Goal: Information Seeking & Learning: Check status

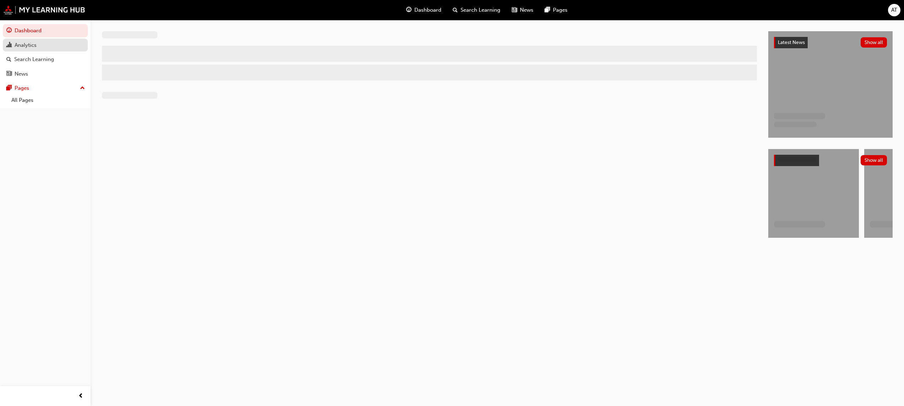
click at [26, 43] on div "Analytics" at bounding box center [26, 45] width 22 height 8
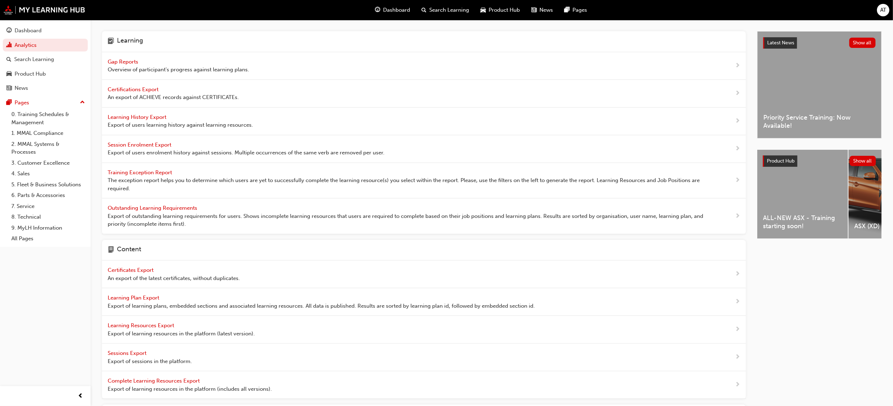
click at [127, 61] on span "Gap Reports" at bounding box center [124, 62] width 32 height 6
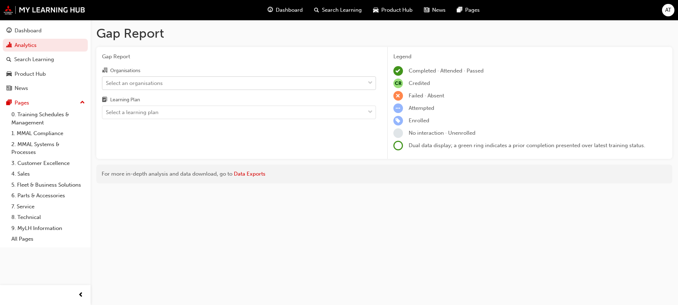
click at [371, 83] on span "down-icon" at bounding box center [370, 83] width 5 height 9
click at [107, 83] on input "Organisations Select an organisations" at bounding box center [106, 83] width 1 height 6
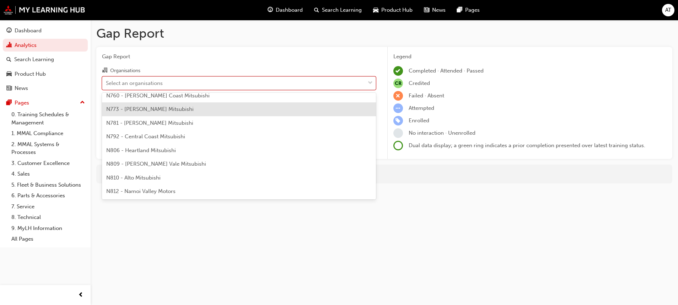
scroll to position [266, 0]
click at [205, 103] on div "N781 - [PERSON_NAME] Mitsubishi" at bounding box center [239, 108] width 274 height 14
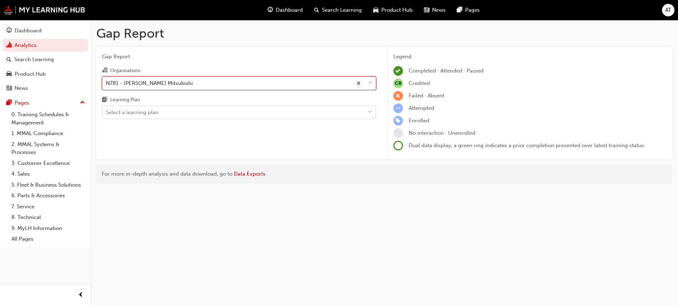
click at [369, 108] on span "down-icon" at bounding box center [370, 112] width 5 height 9
click at [107, 109] on input "Learning Plan Select a learning plan" at bounding box center [106, 112] width 1 height 6
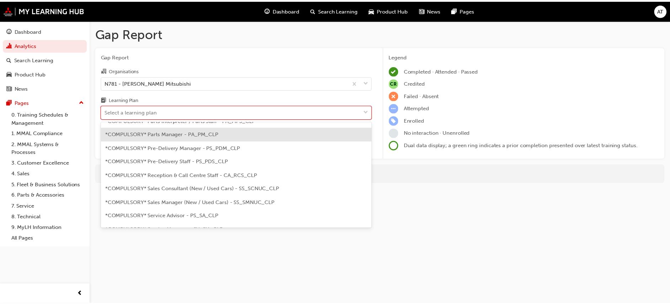
scroll to position [107, 0]
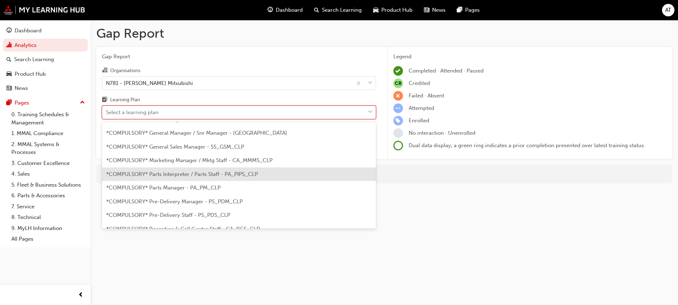
click at [202, 174] on span "*COMPULSORY* Parts Interpreter / Parts Staff - PA_PIPS_CLP" at bounding box center [182, 174] width 152 height 6
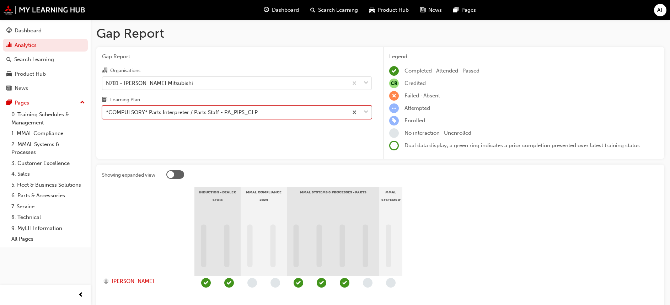
scroll to position [53, 0]
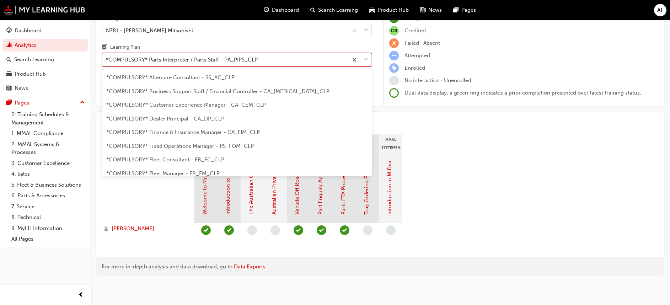
click at [367, 60] on span "down-icon" at bounding box center [365, 59] width 5 height 9
click at [107, 60] on input "Learning Plan option *COMPULSORY* Parts Interpreter / Parts Staff - PA_PIPS_CLP…" at bounding box center [106, 59] width 1 height 6
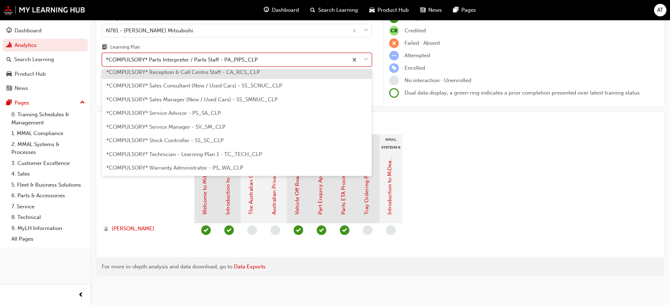
scroll to position [224, 0]
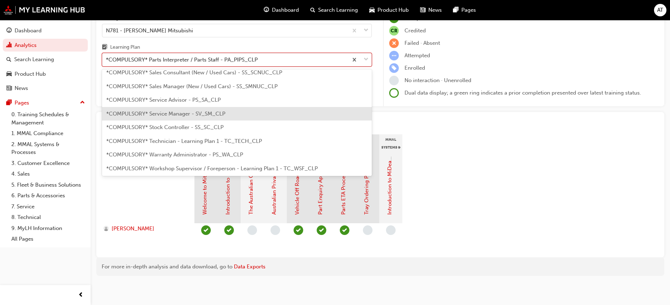
click at [207, 114] on span "*COMPULSORY* Service Manager - SV_SM_CLP" at bounding box center [165, 114] width 119 height 6
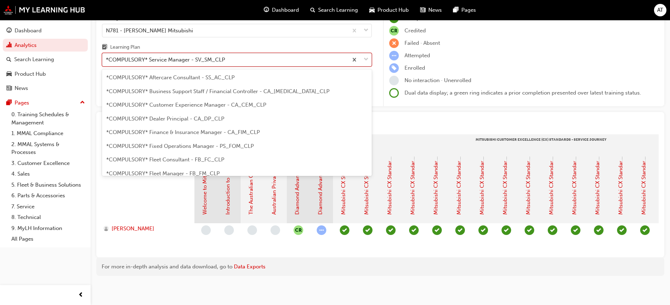
click at [367, 58] on span "down-icon" at bounding box center [365, 59] width 5 height 9
click at [107, 58] on input "Learning Plan option *COMPULSORY* Service Manager - SV_SM_CLP, selected. option…" at bounding box center [106, 59] width 1 height 6
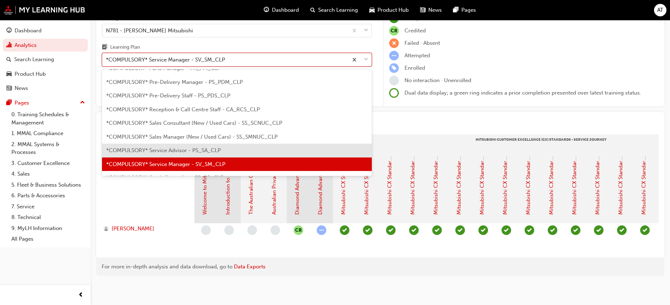
click at [206, 150] on span "*COMPULSORY* Service Advisor - PS_SA_CLP" at bounding box center [163, 150] width 114 height 6
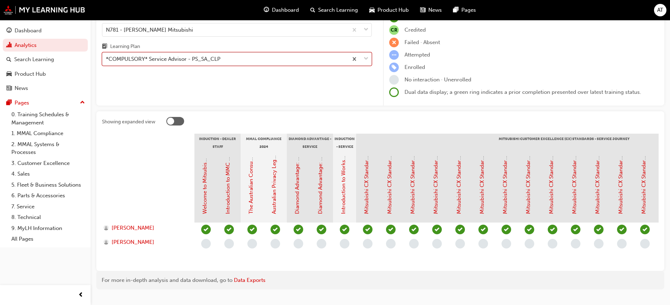
click at [365, 58] on span "down-icon" at bounding box center [365, 58] width 5 height 9
click at [107, 58] on input "Learning Plan option *COMPULSORY* Service Advisor - PS_SA_CLP, selected. 0 resu…" at bounding box center [106, 59] width 1 height 6
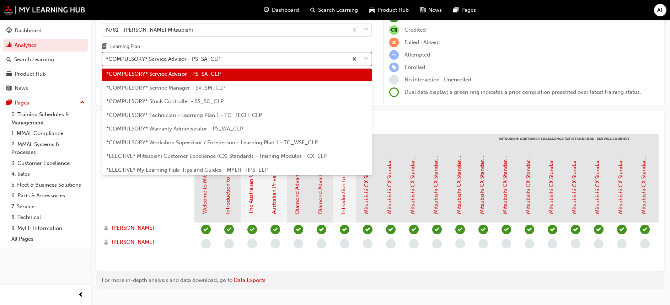
scroll to position [266, 0]
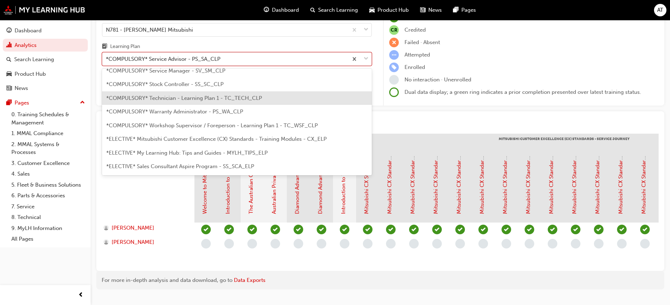
click at [194, 98] on span "*COMPULSORY* Technician - Learning Plan 1 - TC_TECH_CLP" at bounding box center [184, 98] width 156 height 6
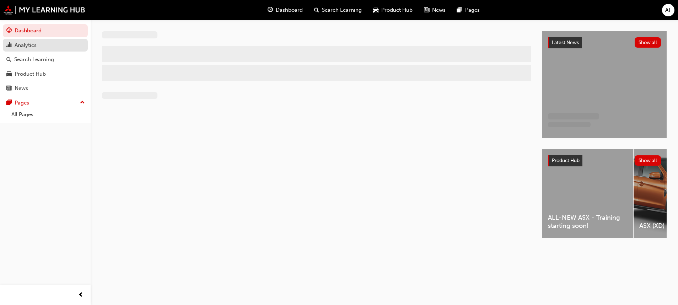
click at [43, 45] on div "Analytics" at bounding box center [45, 45] width 78 height 9
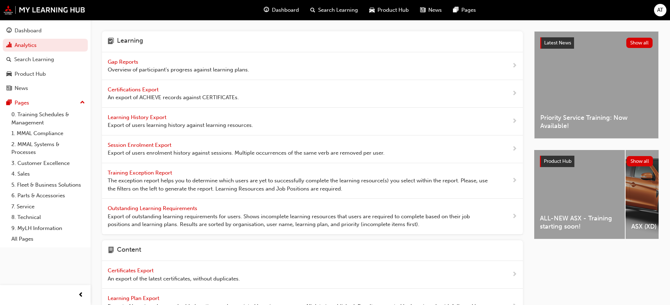
click at [125, 62] on span "Gap Reports" at bounding box center [124, 62] width 32 height 6
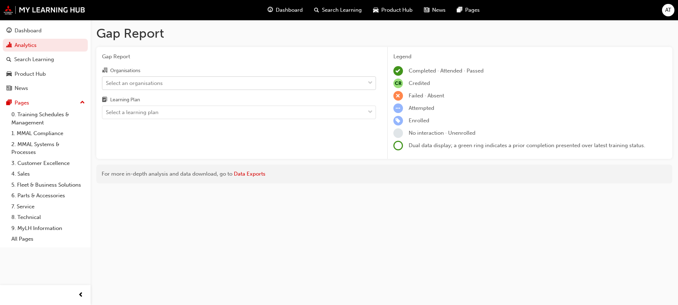
click at [371, 82] on span "down-icon" at bounding box center [370, 83] width 5 height 9
click at [107, 82] on input "Organisations Select an organisations" at bounding box center [106, 83] width 1 height 6
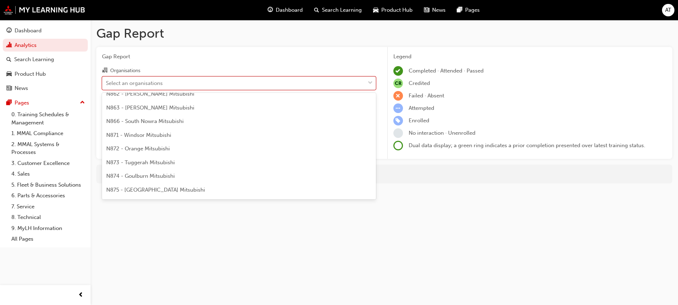
scroll to position [640, 0]
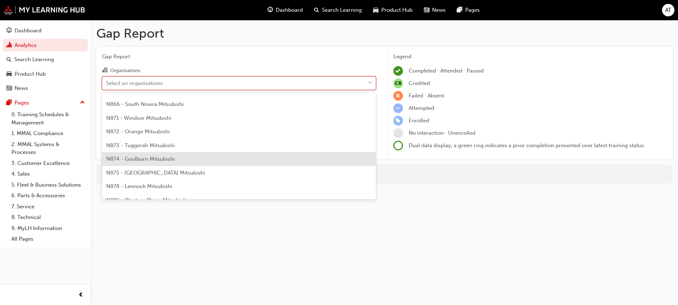
click at [185, 158] on div "N874 - Goulburn Mitsubishi" at bounding box center [239, 159] width 274 height 14
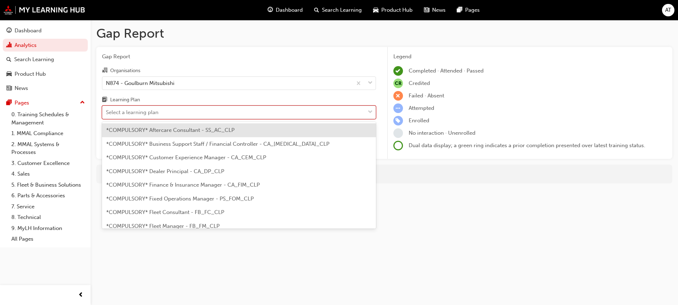
click at [370, 110] on span "down-icon" at bounding box center [370, 112] width 5 height 9
click at [107, 110] on input "Learning Plan option *COMPULSORY* Aftercare Consultant - SS_AC_CLP focused, 1 o…" at bounding box center [106, 112] width 1 height 6
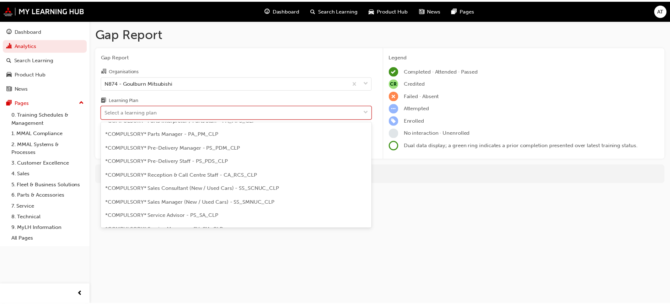
scroll to position [213, 0]
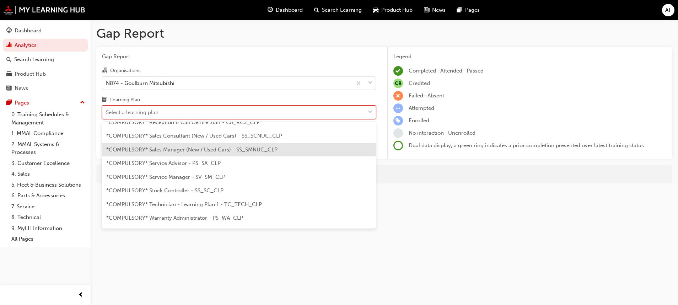
click at [241, 144] on div "*COMPULSORY* Sales Manager (New / Used Cars) - SS_SMNUC_CLP" at bounding box center [239, 150] width 274 height 14
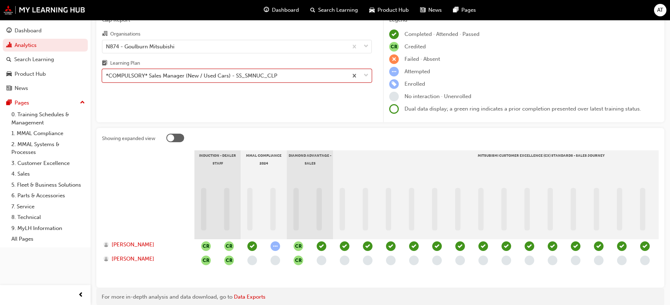
scroll to position [53, 0]
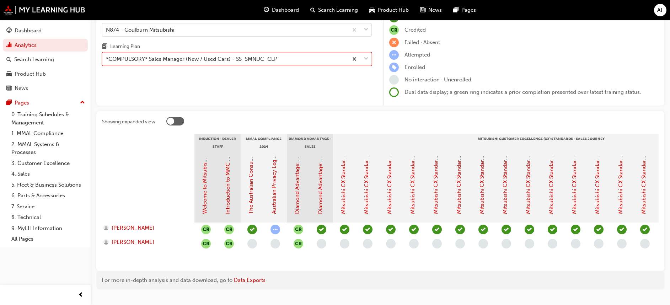
click at [367, 61] on span "down-icon" at bounding box center [365, 58] width 5 height 9
click at [107, 61] on input "Learning Plan option *COMPULSORY* Sales Manager (New / Used Cars) - SS_SMNUC_CL…" at bounding box center [106, 59] width 1 height 6
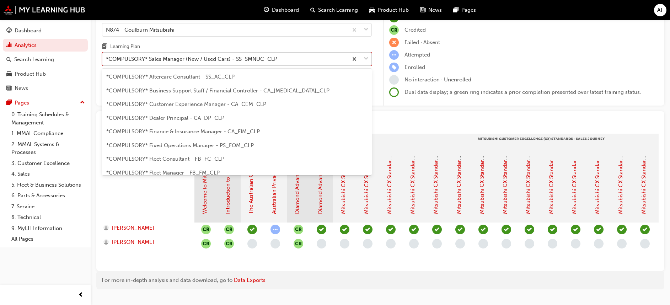
scroll to position [146, 0]
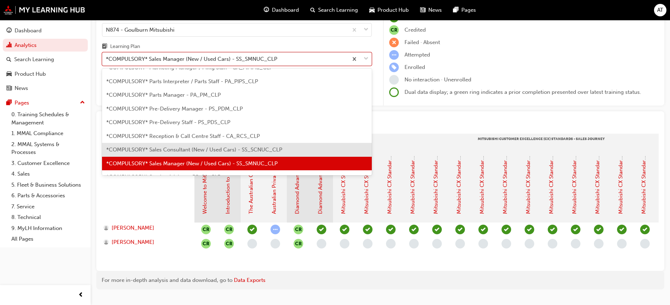
click at [229, 148] on span "*COMPULSORY* Sales Consultant (New / Used Cars) - SS_SCNUC_CLP" at bounding box center [194, 149] width 176 height 6
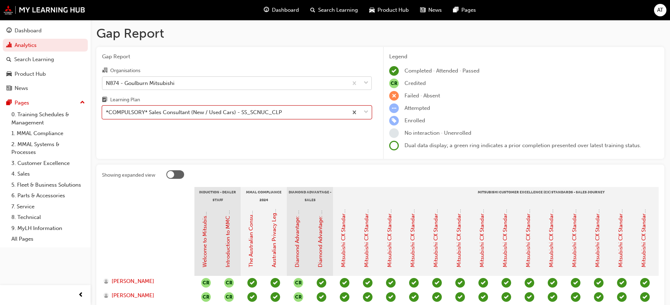
click at [366, 85] on span "down-icon" at bounding box center [365, 83] width 5 height 9
click at [107, 85] on input "Organisations N874 - Goulburn Mitsubishi" at bounding box center [106, 83] width 1 height 6
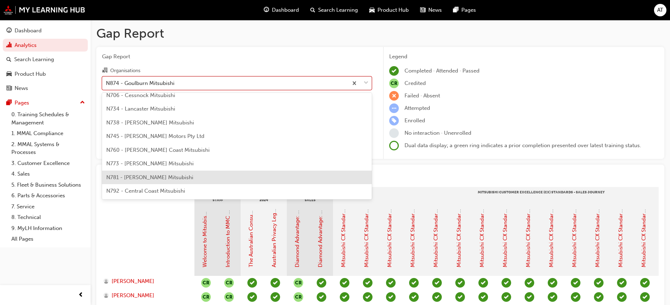
scroll to position [185, 0]
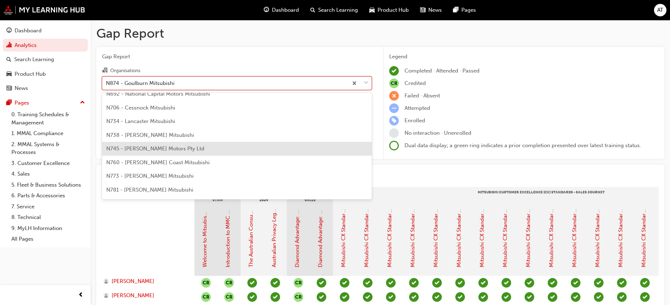
click at [182, 149] on span "N745 - [PERSON_NAME] Motors Pty Ltd" at bounding box center [155, 148] width 98 height 6
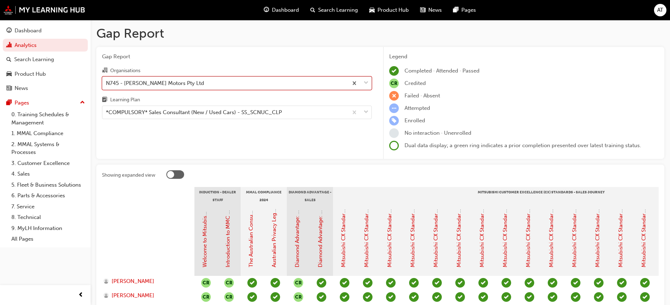
click at [365, 81] on span "down-icon" at bounding box center [365, 83] width 5 height 9
click at [107, 81] on input "Organisations option N745 - Geoff King Motors Pty Ltd, selected. 0 results avai…" at bounding box center [106, 83] width 1 height 6
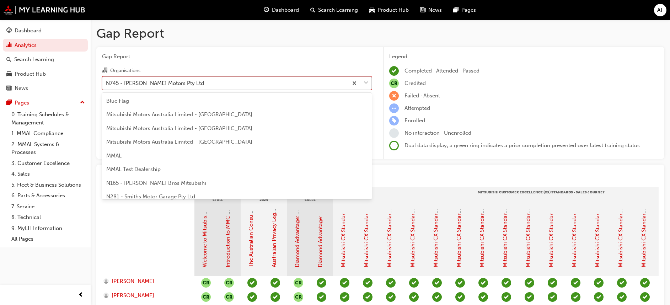
scroll to position [146, 0]
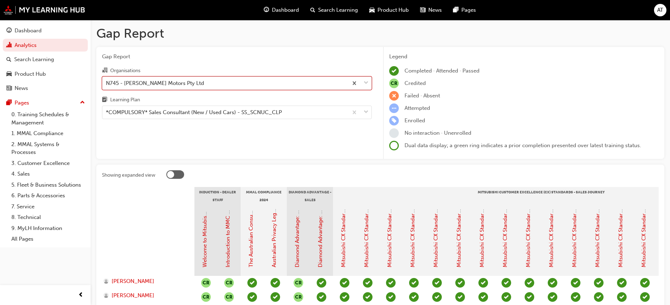
click at [364, 81] on span "down-icon" at bounding box center [365, 83] width 5 height 9
click at [107, 81] on input "Organisations option N745 - Geoff King Motors Pty Ltd, selected. 0 results avai…" at bounding box center [106, 83] width 1 height 6
click at [368, 112] on span "down-icon" at bounding box center [365, 112] width 5 height 9
click at [107, 112] on input "Learning Plan *COMPULSORY* Sales Consultant (New / Used Cars) - SS_SCNUC_CLP" at bounding box center [106, 112] width 1 height 6
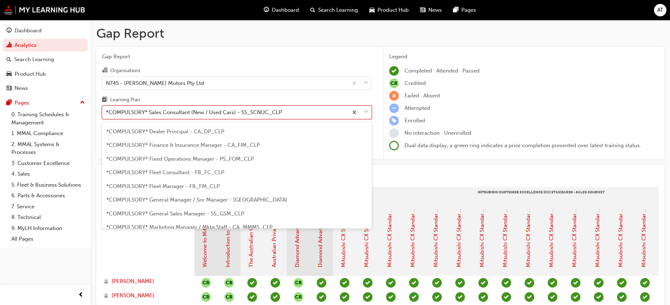
scroll to position [53, 0]
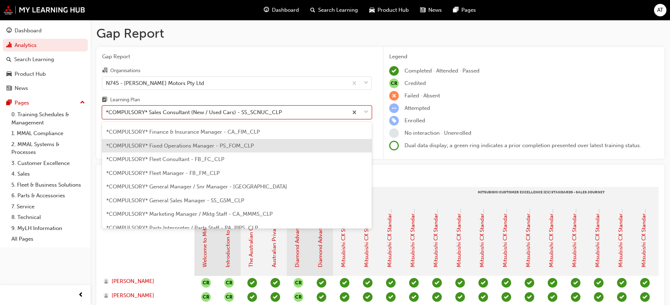
click at [293, 147] on div "*COMPULSORY* Fixed Operations Manager - PS_FOM_CLP" at bounding box center [237, 146] width 270 height 14
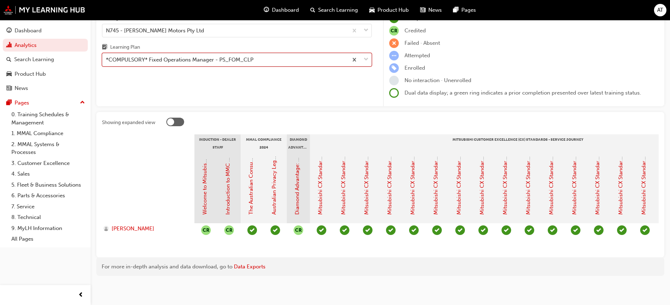
click at [367, 55] on span "down-icon" at bounding box center [365, 59] width 5 height 9
click at [107, 56] on input "Learning Plan option *COMPULSORY* Fixed Operations Manager - PS_FOM_CLP, select…" at bounding box center [106, 59] width 1 height 6
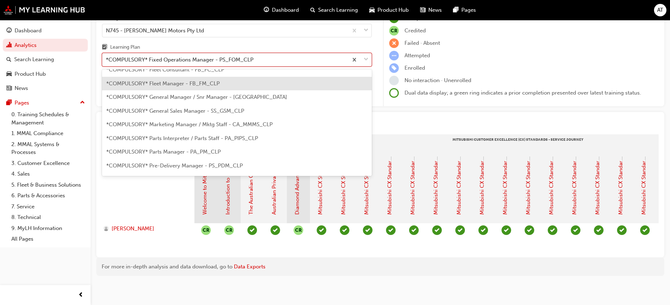
scroll to position [107, 0]
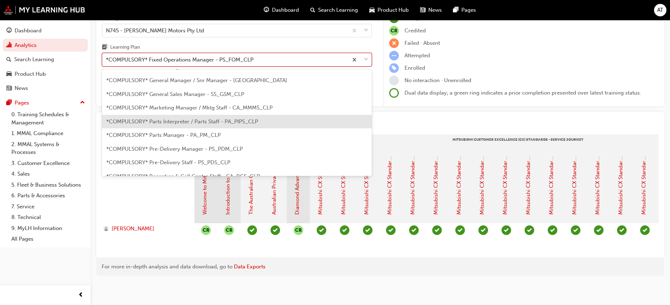
click at [184, 118] on span "*COMPULSORY* Parts Interpreter / Parts Staff - PA_PIPS_CLP" at bounding box center [182, 121] width 152 height 6
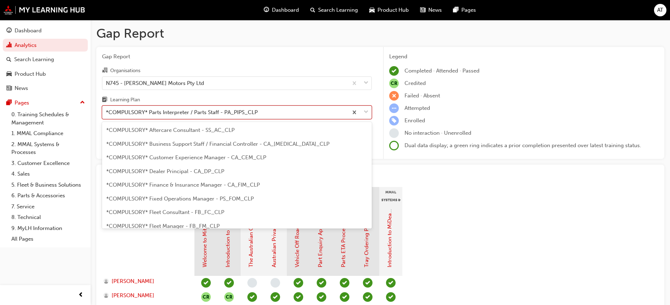
click at [365, 112] on span "down-icon" at bounding box center [365, 112] width 5 height 9
click at [107, 112] on input "Learning Plan option *COMPULSORY* Parts Interpreter / Parts Staff - PA_PIPS_CLP…" at bounding box center [106, 112] width 1 height 6
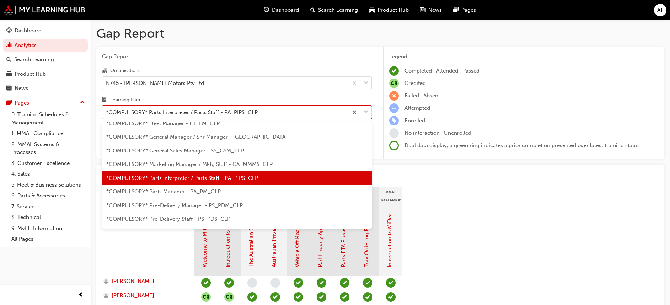
scroll to position [117, 0]
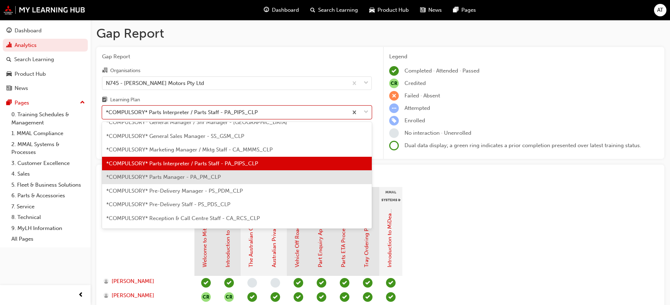
click at [162, 174] on span "*COMPULSORY* Parts Manager - PA_PM_CLP" at bounding box center [163, 177] width 114 height 6
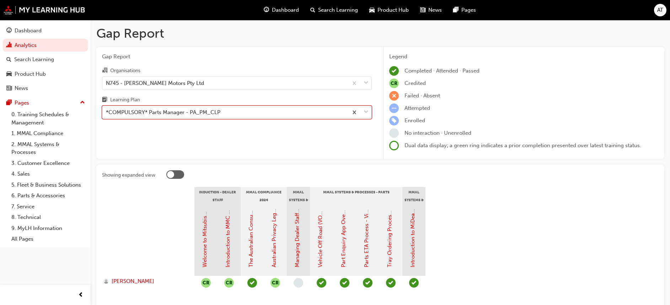
click at [365, 112] on span "down-icon" at bounding box center [365, 112] width 5 height 9
click at [107, 112] on input "Learning Plan option *COMPULSORY* Parts Manager - PA_PM_CLP, selected. 0 result…" at bounding box center [106, 112] width 1 height 6
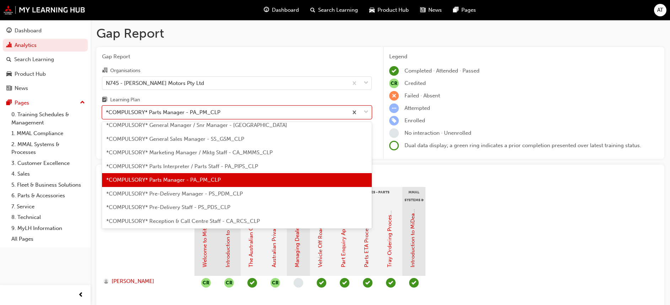
scroll to position [131, 0]
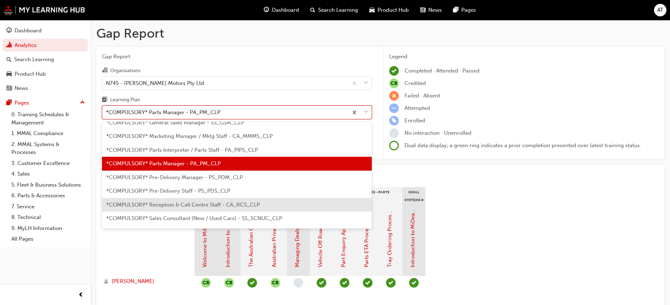
click at [188, 205] on span "*COMPULSORY* Reception & Call Centre Staff - CA_RCS_CLP" at bounding box center [182, 204] width 153 height 6
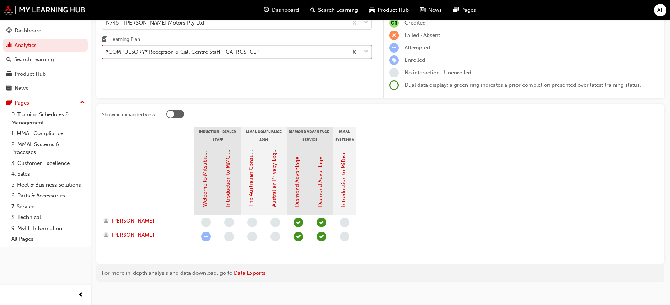
scroll to position [67, 0]
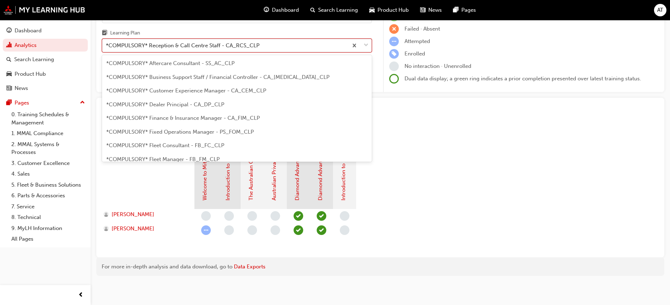
click at [366, 44] on span "down-icon" at bounding box center [365, 45] width 5 height 9
click at [107, 44] on input "Learning Plan option *COMPULSORY* Reception & Call Centre Staff - CA_RCS_CLP, s…" at bounding box center [106, 45] width 1 height 6
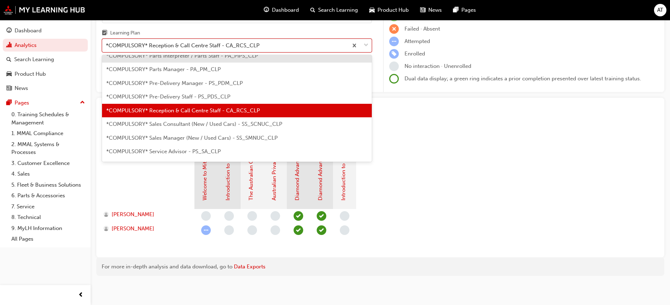
scroll to position [172, 0]
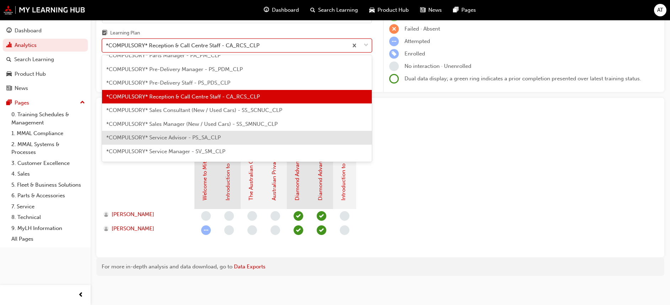
click at [184, 136] on span "*COMPULSORY* Service Advisor - PS_SA_CLP" at bounding box center [163, 137] width 114 height 6
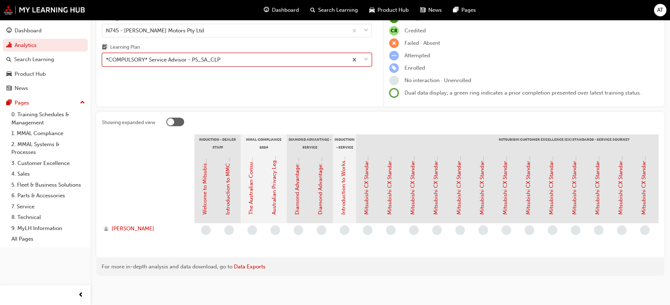
click at [367, 58] on span "down-icon" at bounding box center [365, 59] width 5 height 9
click at [107, 58] on input "Learning Plan option *COMPULSORY* Service Advisor - PS_SA_CLP, selected. 0 resu…" at bounding box center [106, 59] width 1 height 6
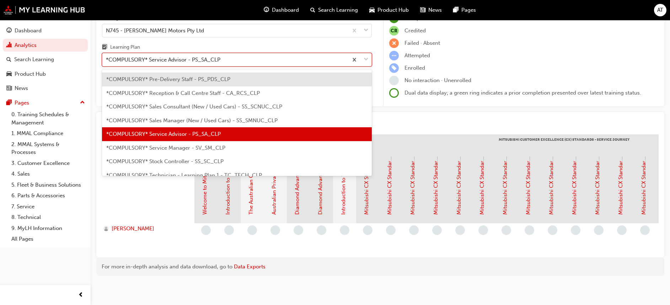
scroll to position [213, 0]
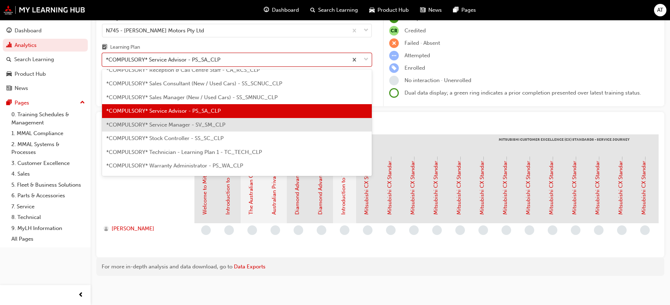
click at [198, 124] on span "*COMPULSORY* Service Manager - SV_SM_CLP" at bounding box center [165, 125] width 119 height 6
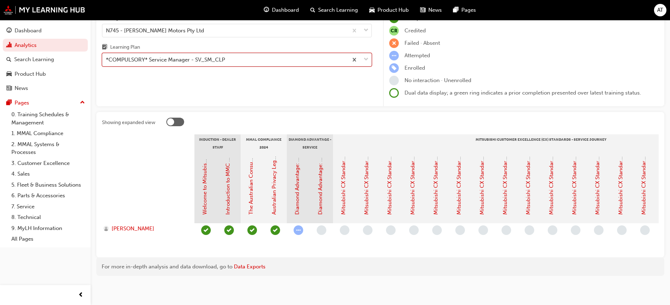
click at [365, 55] on span "down-icon" at bounding box center [365, 59] width 5 height 9
click at [107, 56] on input "Learning Plan option *COMPULSORY* Service Manager - SV_SM_CLP, selected. 0 resu…" at bounding box center [106, 59] width 1 height 6
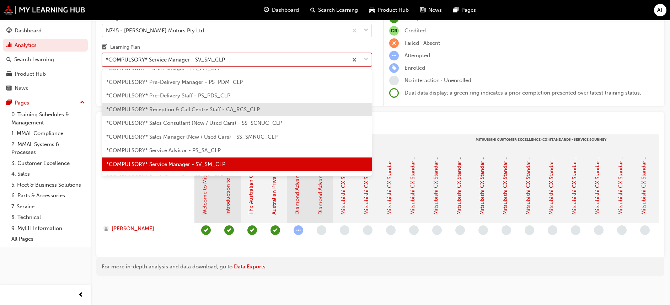
scroll to position [227, 0]
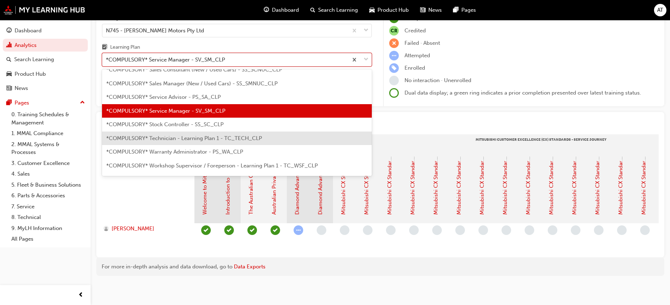
click at [199, 135] on span "*COMPULSORY* Technician - Learning Plan 1 - TC_TECH_CLP" at bounding box center [184, 138] width 156 height 6
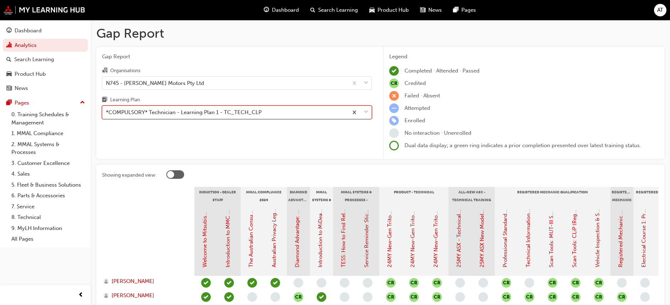
click at [366, 112] on span "down-icon" at bounding box center [365, 112] width 5 height 9
click at [107, 112] on input "Learning Plan option *COMPULSORY* Technician - Learning Plan 1 - TC_TECH_CLP, s…" at bounding box center [106, 112] width 1 height 6
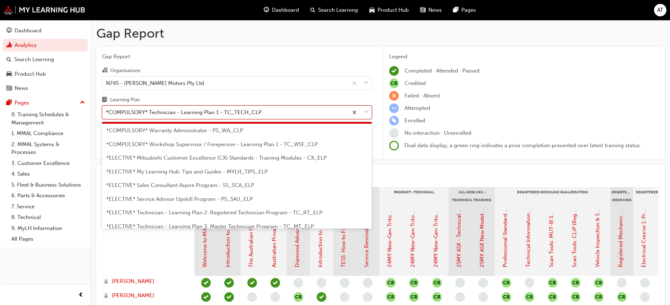
scroll to position [307, 0]
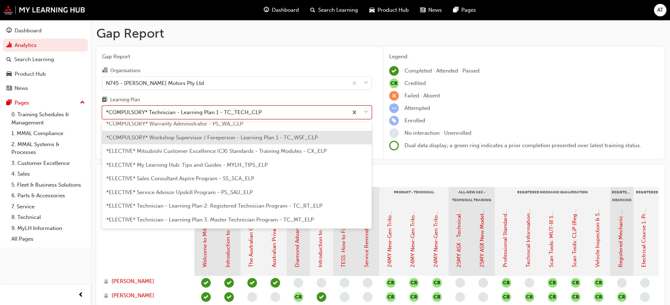
click at [216, 135] on span "*COMPULSORY* Workshop Supervisor / Foreperson - Learning Plan 1 - TC_WSF_CLP" at bounding box center [211, 137] width 211 height 6
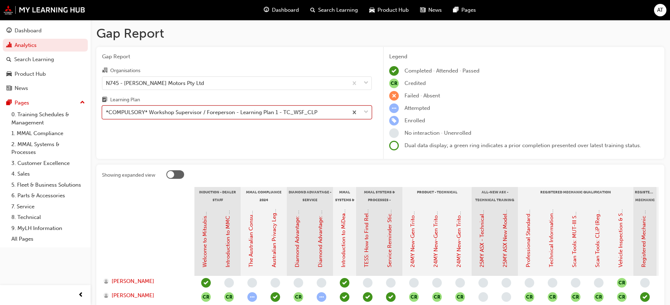
click at [366, 112] on span "down-icon" at bounding box center [365, 112] width 5 height 9
click at [107, 112] on input "Learning Plan option *COMPULSORY* Workshop Supervisor / Foreperson - Learning P…" at bounding box center [106, 112] width 1 height 6
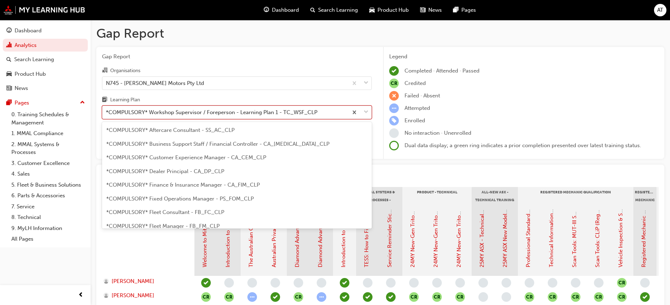
scroll to position [228, 0]
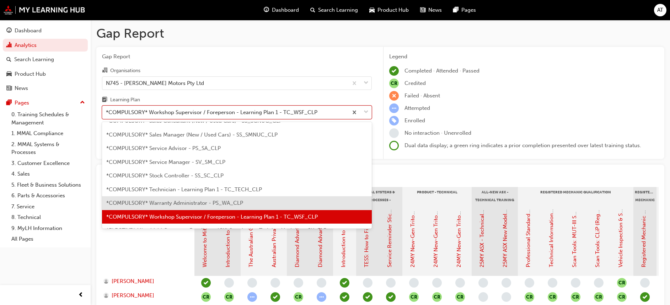
click at [206, 203] on span "*COMPULSORY* Warranty Administrator - PS_WA_CLP" at bounding box center [174, 203] width 137 height 6
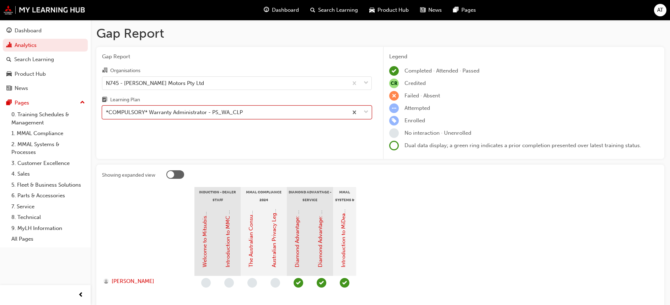
scroll to position [53, 0]
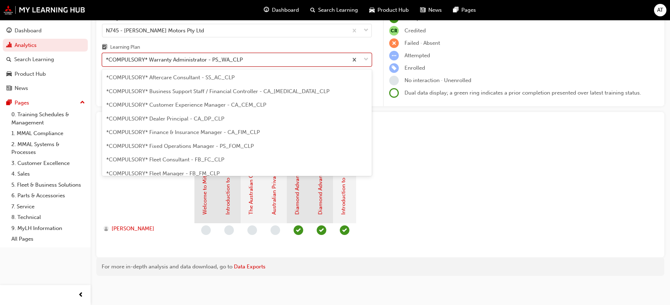
click at [366, 59] on span "down-icon" at bounding box center [365, 59] width 5 height 9
click at [107, 59] on input "Learning Plan option *COMPULSORY* Warranty Administrator - PS_WA_CLP, selected.…" at bounding box center [106, 59] width 1 height 6
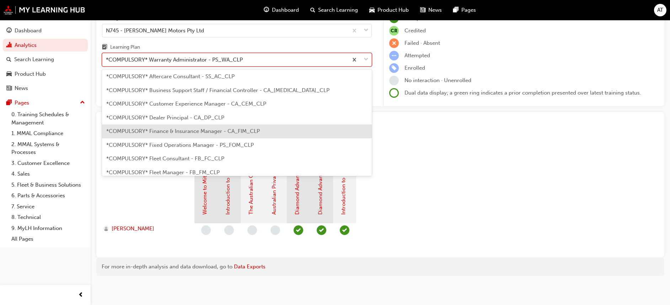
scroll to position [0, 0]
